Goal: Task Accomplishment & Management: Use online tool/utility

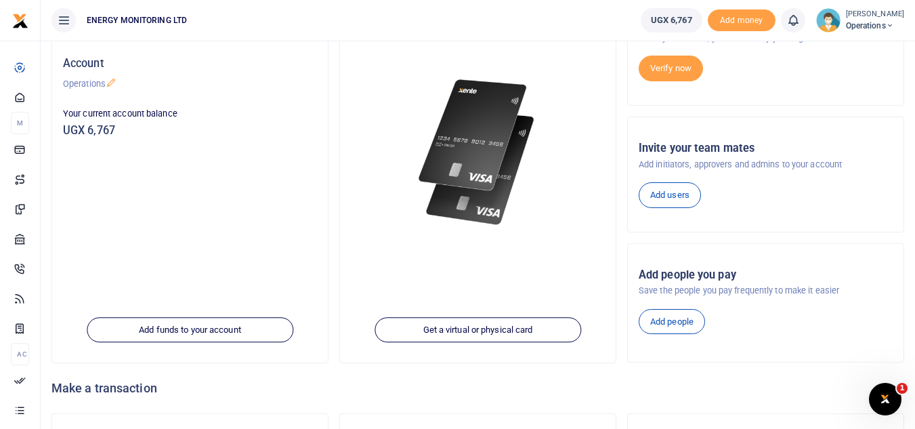
scroll to position [135, 0]
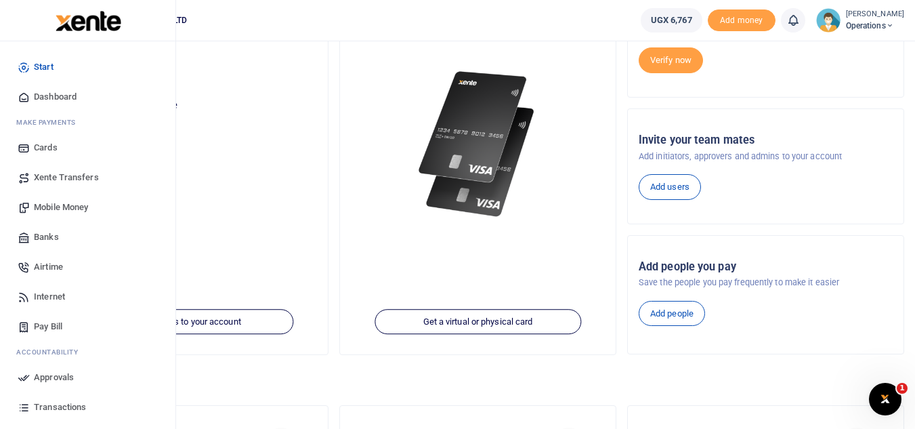
click at [57, 330] on span "Pay Bill" at bounding box center [48, 327] width 28 height 14
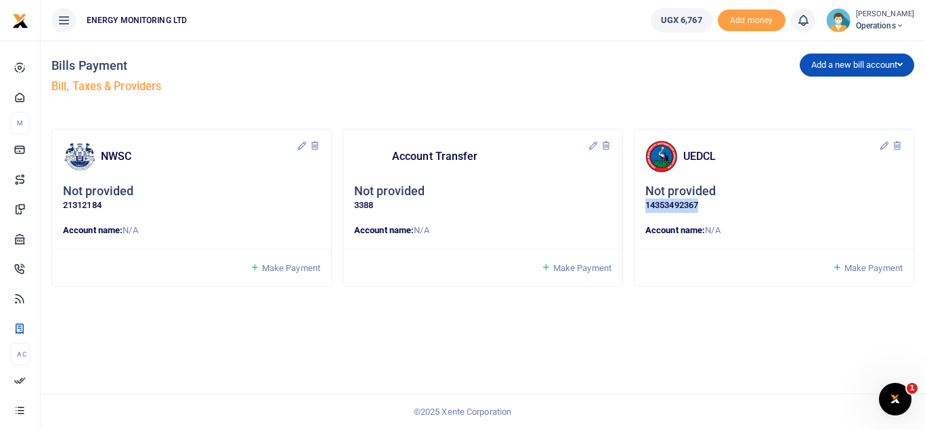
drag, startPoint x: 647, startPoint y: 204, endPoint x: 701, endPoint y: 208, distance: 55.0
click at [701, 208] on p "14353492367" at bounding box center [773, 205] width 257 height 14
copy p "14353492367"
drag, startPoint x: 647, startPoint y: 206, endPoint x: 701, endPoint y: 206, distance: 54.2
click at [701, 206] on p "14353492367" at bounding box center [773, 205] width 257 height 14
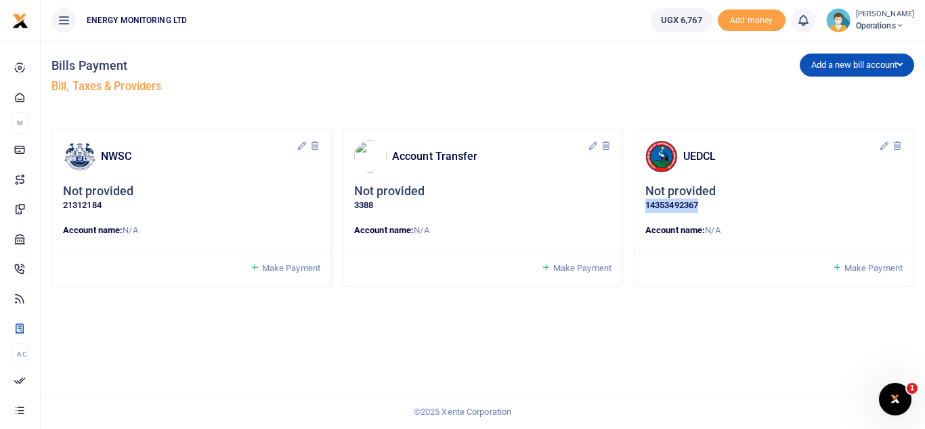
copy p "14353492367"
